Goal: Browse casually: Explore the website without a specific task or goal

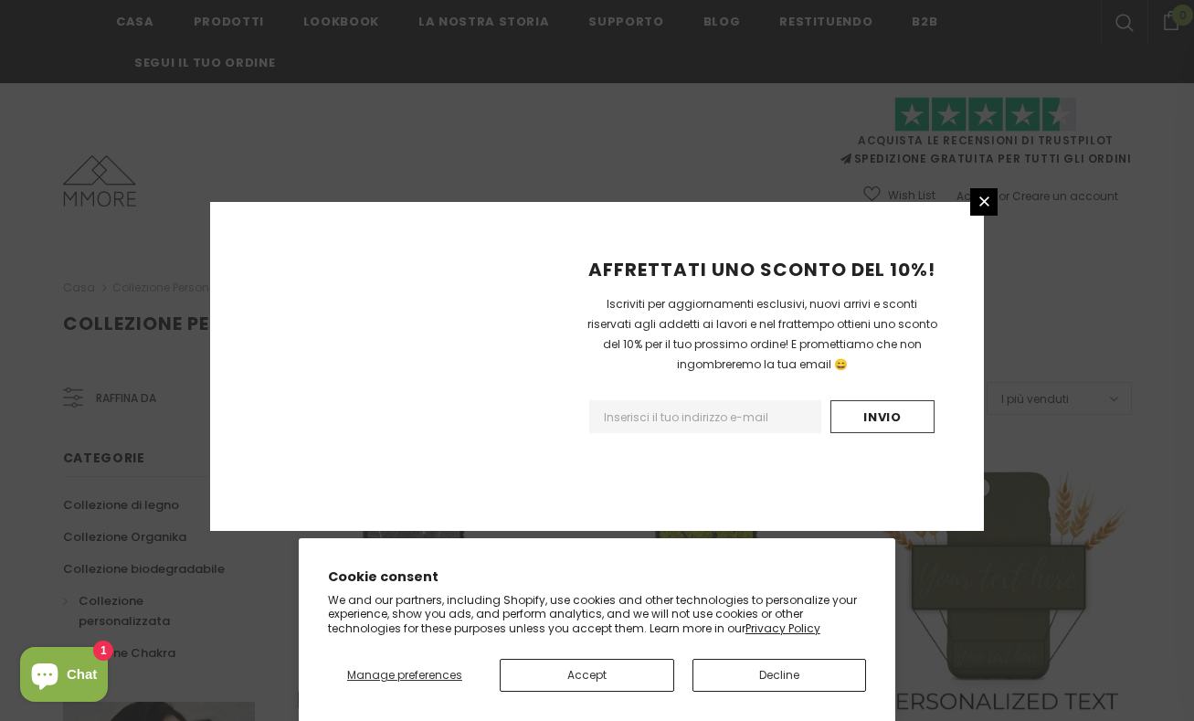
scroll to position [1331, 0]
